Goal: Information Seeking & Learning: Find specific fact

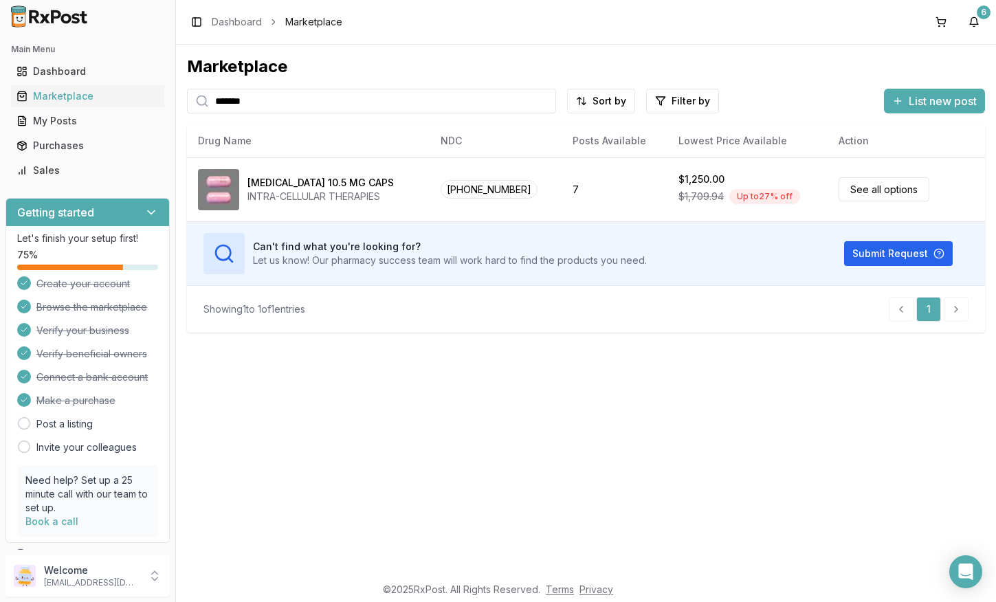
click at [232, 107] on input "*******" at bounding box center [371, 101] width 369 height 25
paste input "*"
type input "****"
